Goal: Task Accomplishment & Management: Manage account settings

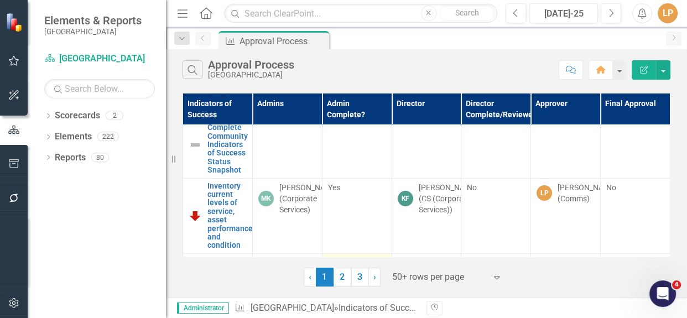
scroll to position [352, 0]
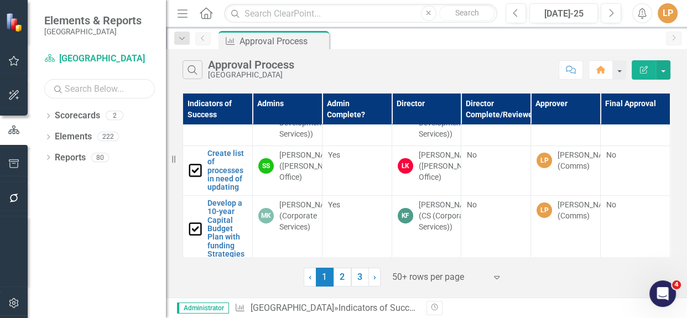
click at [100, 90] on input "text" at bounding box center [99, 88] width 111 height 19
type input "update and adopt"
click at [48, 138] on icon at bounding box center [48, 136] width 3 height 5
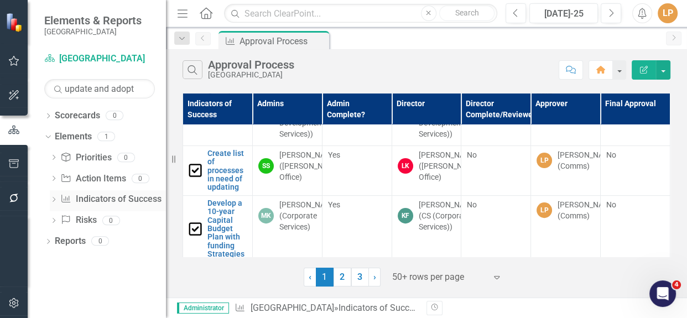
click at [54, 200] on icon "Dropdown" at bounding box center [54, 200] width 8 height 6
click at [83, 214] on div "Update and adopt Glendale Secondary Plan" at bounding box center [122, 217] width 88 height 10
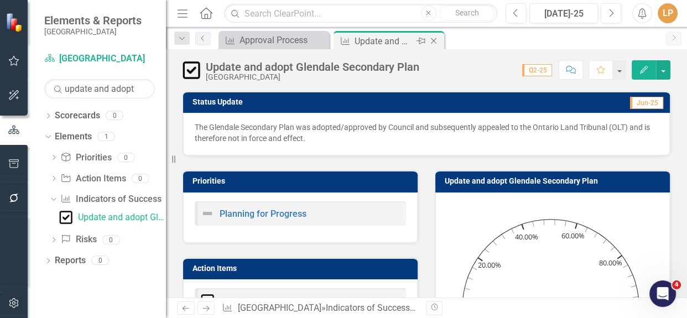
click at [436, 40] on icon "Close" at bounding box center [433, 40] width 11 height 9
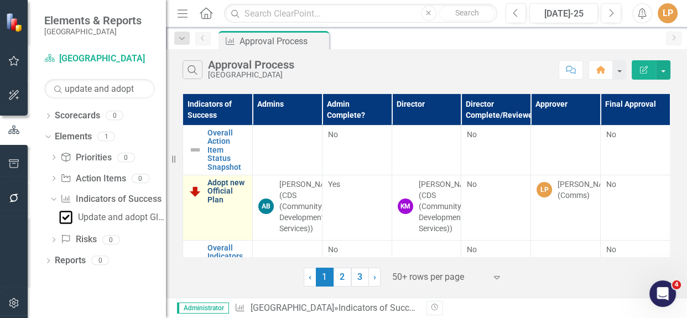
click at [238, 184] on link "Adopt new Official Plan" at bounding box center [226, 191] width 39 height 25
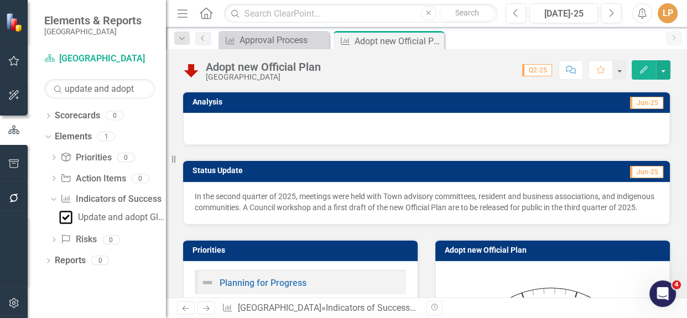
drag, startPoint x: 251, startPoint y: 216, endPoint x: 194, endPoint y: 192, distance: 61.5
click at [194, 192] on div "In the second quarter of 2025, meetings were held with Town advisory committees…" at bounding box center [426, 203] width 487 height 43
click at [316, 206] on p "In the second quarter of 2025, meetings were held with Town advisory committees…" at bounding box center [426, 202] width 463 height 22
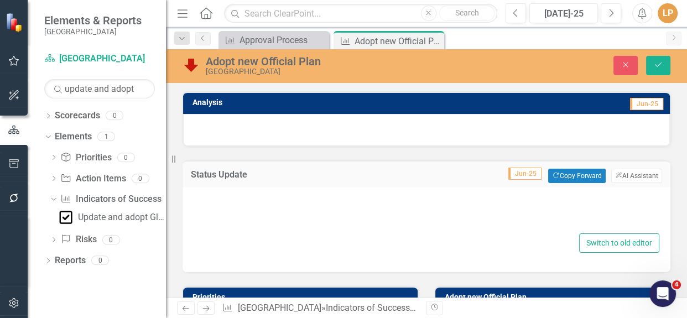
type textarea "<p>In the second quarter of 2025, meetings were held with Town advisory committ…"
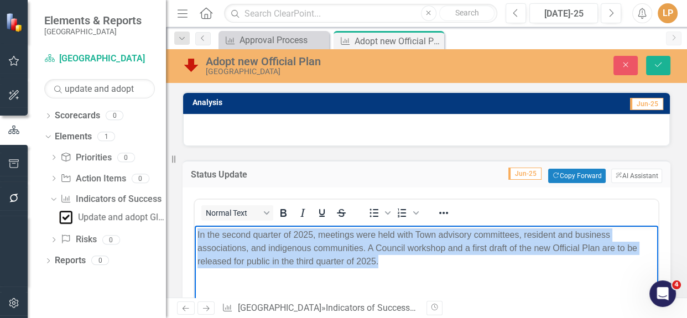
drag, startPoint x: 385, startPoint y: 262, endPoint x: 191, endPoint y: 233, distance: 195.8
click at [195, 233] on html "In the second quarter of 2025, meetings were held with Town advisory committees…" at bounding box center [426, 308] width 463 height 166
copy p "In the second quarter of 2025, meetings were held with Town advisory committees…"
click at [466, 244] on p "In the second quarter of 2025, meetings were held with Town advisory committees…" at bounding box center [426, 248] width 458 height 40
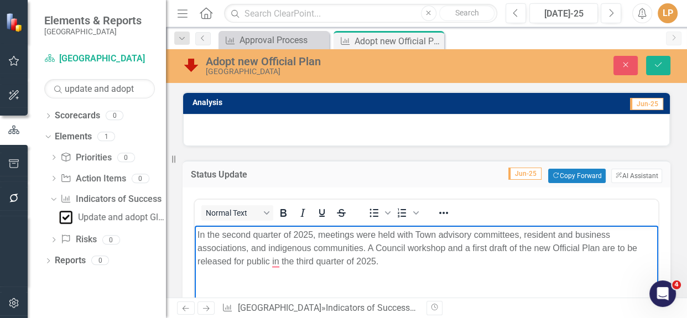
click at [448, 246] on p "In the second quarter of 2025, meetings were held with Town advisory committees…" at bounding box center [426, 248] width 458 height 40
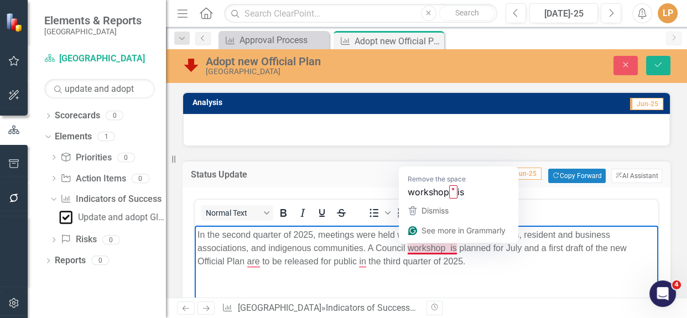
click at [450, 245] on p "In the second quarter of 2025, meetings were held with Town advisory committees…" at bounding box center [426, 248] width 458 height 40
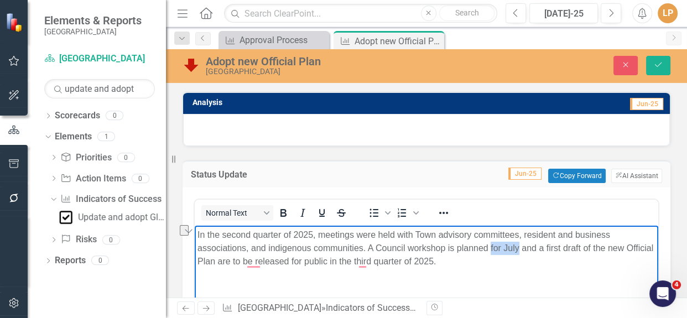
drag, startPoint x: 490, startPoint y: 246, endPoint x: 518, endPoint y: 247, distance: 27.7
click at [518, 247] on p "In the second quarter of 2025, meetings were held with Town advisory committees…" at bounding box center [426, 248] width 458 height 40
drag, startPoint x: 405, startPoint y: 264, endPoint x: 272, endPoint y: 249, distance: 134.0
click at [405, 263] on p "In the second quarter of 2025, meetings were held with Town advisory committees…" at bounding box center [426, 248] width 458 height 40
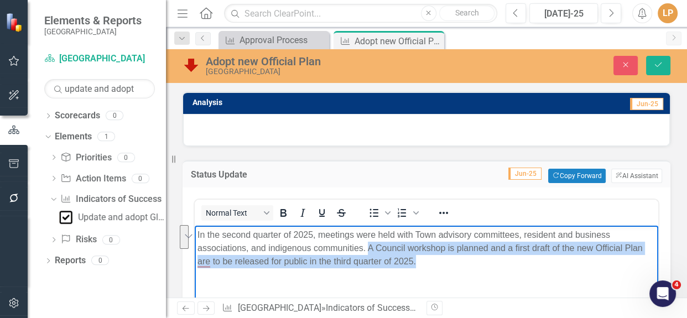
drag, startPoint x: 368, startPoint y: 246, endPoint x: 421, endPoint y: 260, distance: 55.0
click at [421, 260] on p "In the second quarter of 2025, meetings were held with Town advisory committees…" at bounding box center [426, 248] width 458 height 40
copy p "A Council workshop is planned and a first draft of the new Official Plan are to…"
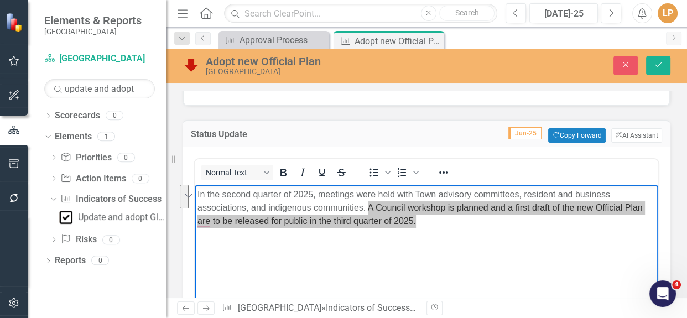
scroll to position [50, 0]
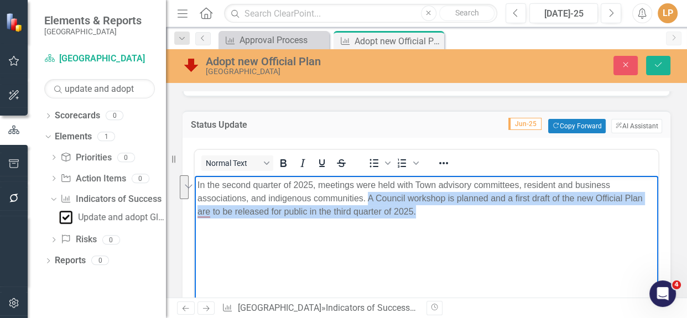
click at [503, 218] on body "In the second quarter of 2025, meetings were held with Town advisory committees…" at bounding box center [426, 258] width 463 height 166
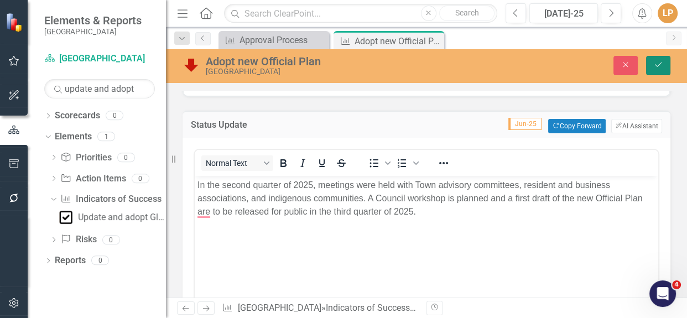
drag, startPoint x: 658, startPoint y: 64, endPoint x: 194, endPoint y: 56, distance: 464.0
click at [658, 64] on icon "Save" at bounding box center [658, 65] width 10 height 8
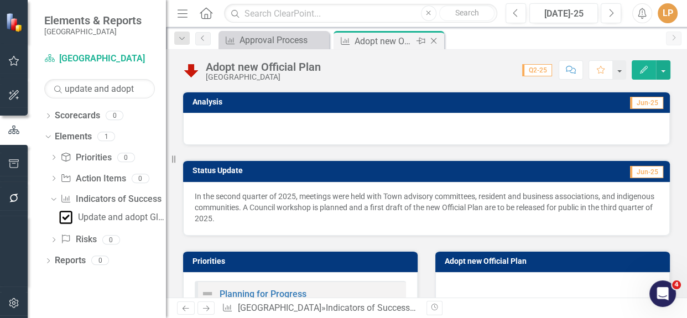
click at [431, 39] on icon "Close" at bounding box center [433, 40] width 11 height 9
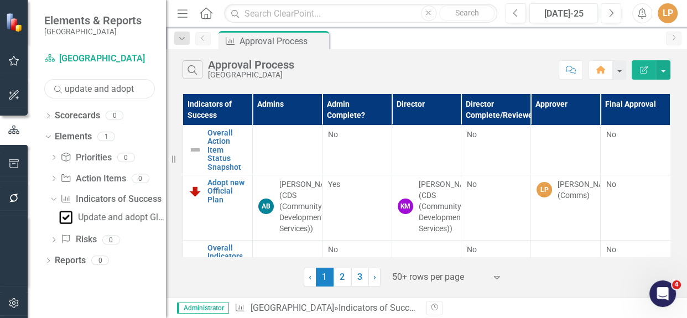
click at [111, 88] on input "update and adopt" at bounding box center [99, 88] width 111 height 19
click at [31, 89] on div "Scorecard Niagara-on-the-Lake Search update and adopt Sorry, no results found. …" at bounding box center [97, 184] width 138 height 268
type input "complete housing needs assessment"
